Goal: Task Accomplishment & Management: Complete application form

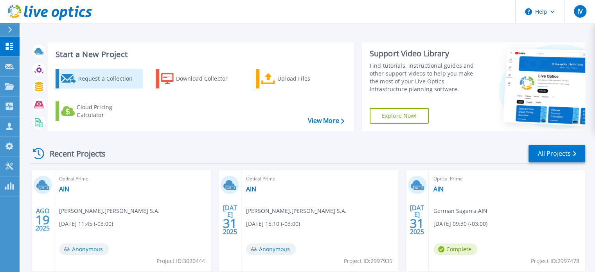
click at [121, 80] on div "Request a Collection" at bounding box center [109, 79] width 63 height 16
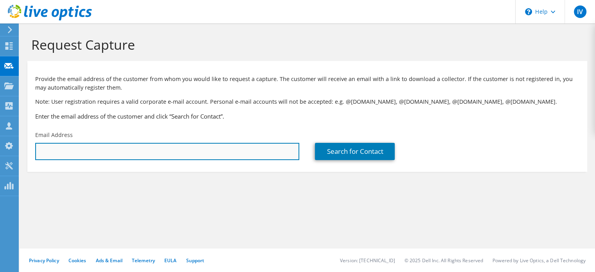
drag, startPoint x: 62, startPoint y: 151, endPoint x: 85, endPoint y: 150, distance: 22.7
click at [62, 151] on input "text" at bounding box center [167, 151] width 264 height 17
paste input "[EMAIL_ADDRESS][DOMAIN_NAME]"
type input "[EMAIL_ADDRESS][DOMAIN_NAME]"
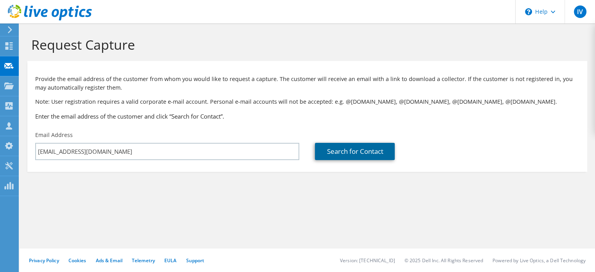
click at [347, 157] on link "Search for Contact" at bounding box center [355, 151] width 80 height 17
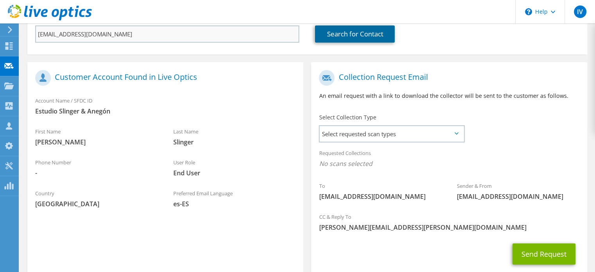
scroll to position [156, 0]
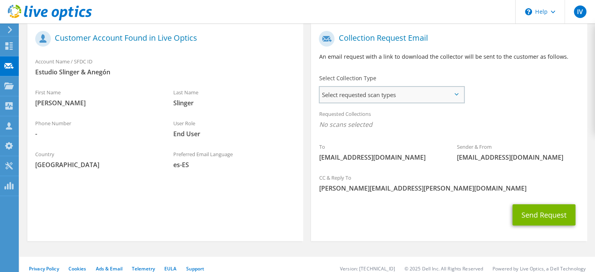
click at [361, 102] on span "Select requested scan types" at bounding box center [392, 95] width 144 height 16
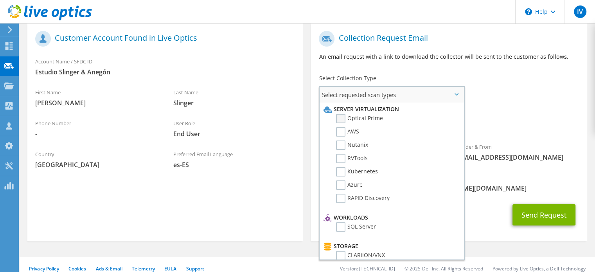
click at [342, 118] on label "Optical Prime" at bounding box center [359, 118] width 47 height 9
click at [0, 0] on input "Optical Prime" at bounding box center [0, 0] width 0 height 0
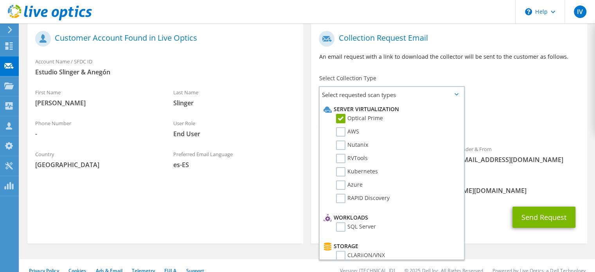
click at [515, 112] on div "Requested Collections No scans selected Optical Prime" at bounding box center [449, 121] width 276 height 31
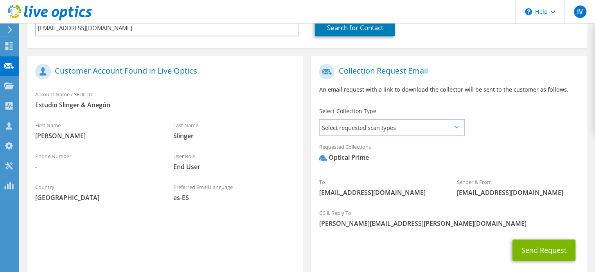
scroll to position [167, 0]
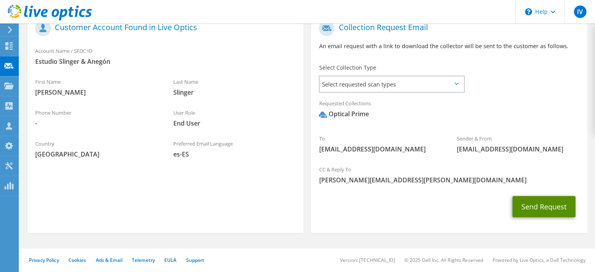
click at [541, 206] on button "Send Request" at bounding box center [543, 206] width 63 height 21
